Goal: Use online tool/utility: Utilize a website feature to perform a specific function

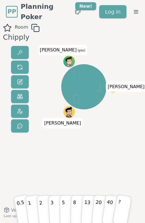
click at [114, 144] on div "Room Chipply [PERSON_NAME] (you) 0.5 1 2 3 5 8 13 20 40 ? Version 0.9.2 Last up…" at bounding box center [72, 125] width 145 height 202
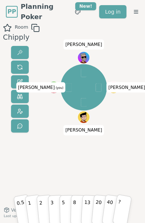
click at [51, 138] on div "Room Chipply [PERSON_NAME] (you) [PERSON_NAME] 0.5 1 2 3 5 8 13 20 40 ? Version…" at bounding box center [72, 125] width 145 height 202
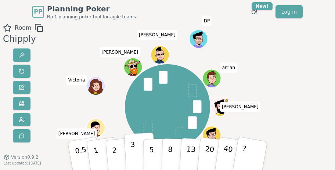
click at [132, 146] on p "3" at bounding box center [133, 156] width 6 height 33
click at [117, 155] on button "2" at bounding box center [121, 155] width 33 height 47
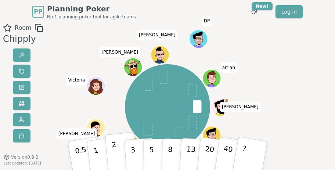
click at [117, 148] on button "2" at bounding box center [121, 155] width 33 height 47
click at [122, 151] on button "2" at bounding box center [121, 155] width 33 height 47
click at [120, 151] on button "2" at bounding box center [121, 155] width 33 height 47
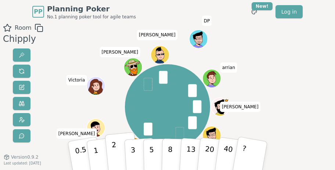
click at [114, 146] on p "2" at bounding box center [115, 156] width 8 height 33
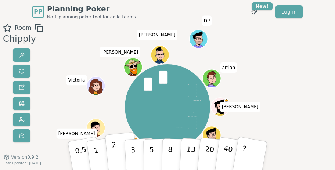
click at [116, 152] on p "2" at bounding box center [115, 156] width 8 height 33
